Goal: Check status: Check status

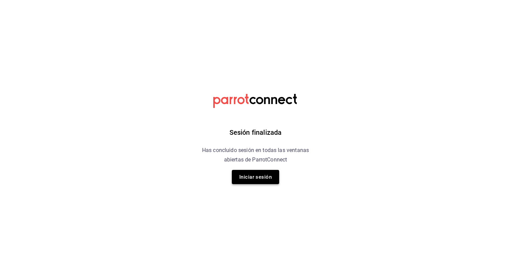
click at [249, 178] on button "Iniciar sesión" at bounding box center [255, 177] width 47 height 14
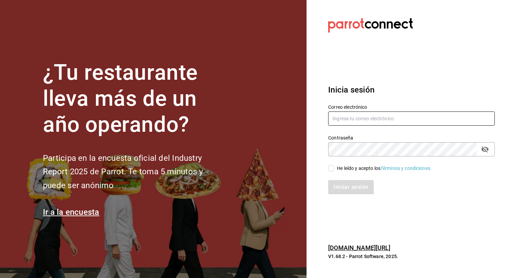
type input "admin@tacontodo.mx"
click at [330, 170] on input "He leído y acepto los Términos y condiciones." at bounding box center [331, 168] width 6 height 6
checkbox input "true"
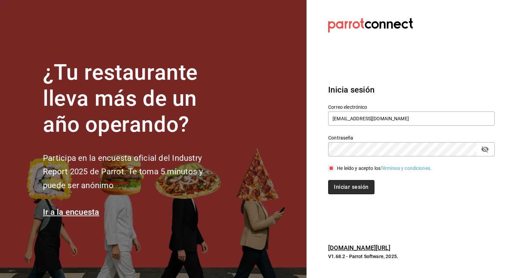
click at [346, 191] on button "Iniciar sesión" at bounding box center [351, 187] width 46 height 14
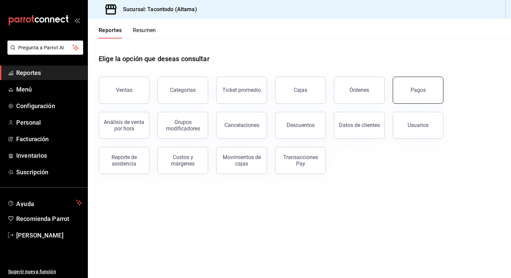
click at [416, 97] on button "Pagos" at bounding box center [417, 90] width 51 height 27
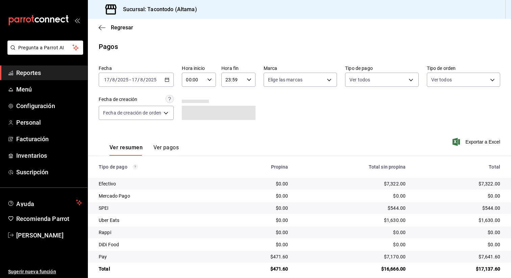
click at [211, 80] on icon "button" at bounding box center [209, 79] width 5 height 5
click at [191, 125] on button "16" at bounding box center [191, 123] width 14 height 14
type input "16:00"
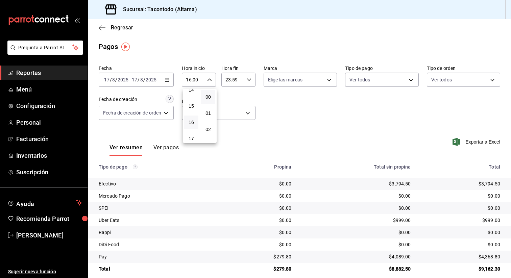
click at [276, 257] on div at bounding box center [255, 139] width 511 height 278
drag, startPoint x: 278, startPoint y: 257, endPoint x: 290, endPoint y: 257, distance: 12.8
click at [290, 257] on div "$279.80" at bounding box center [260, 256] width 61 height 7
copy div "279.8"
